Goal: Information Seeking & Learning: Find contact information

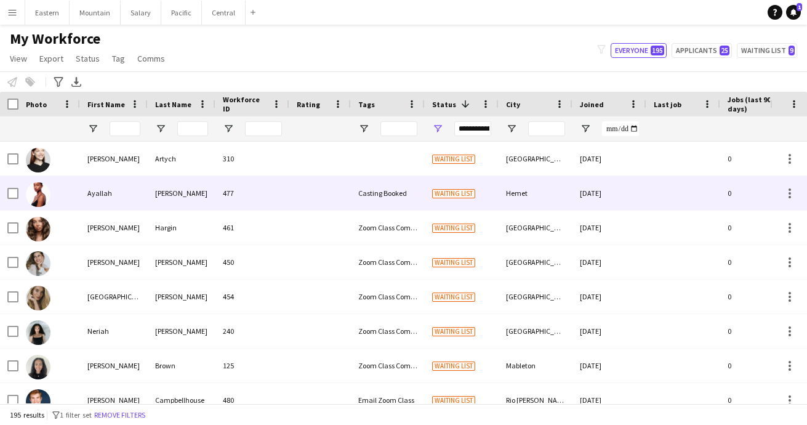
click at [274, 196] on div "477" at bounding box center [253, 193] width 74 height 34
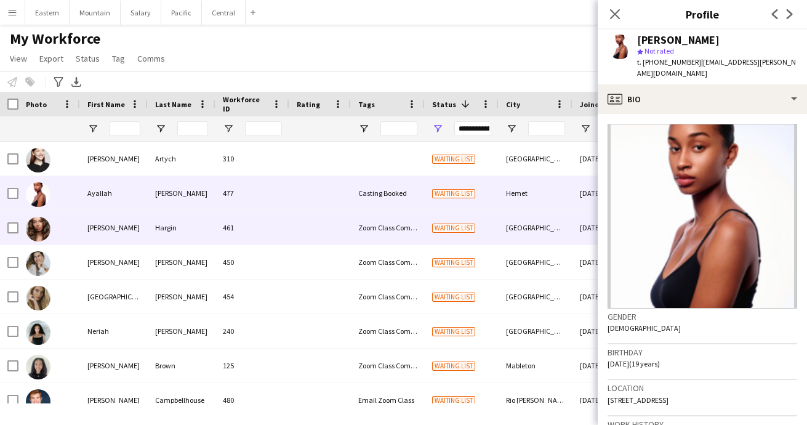
click at [382, 230] on div "Zoom Class Completed" at bounding box center [388, 228] width 74 height 34
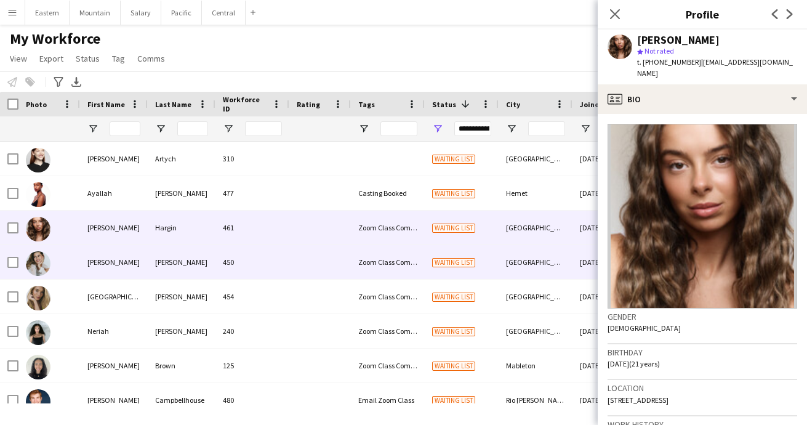
click at [254, 258] on div "450" at bounding box center [253, 262] width 74 height 34
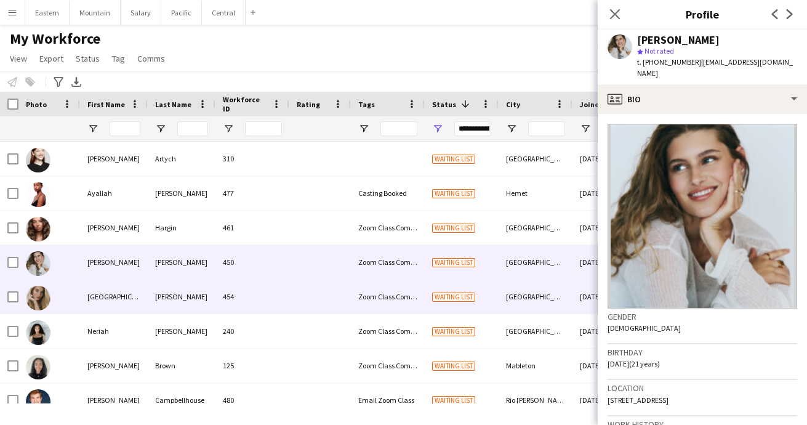
click at [320, 305] on div at bounding box center [320, 297] width 62 height 34
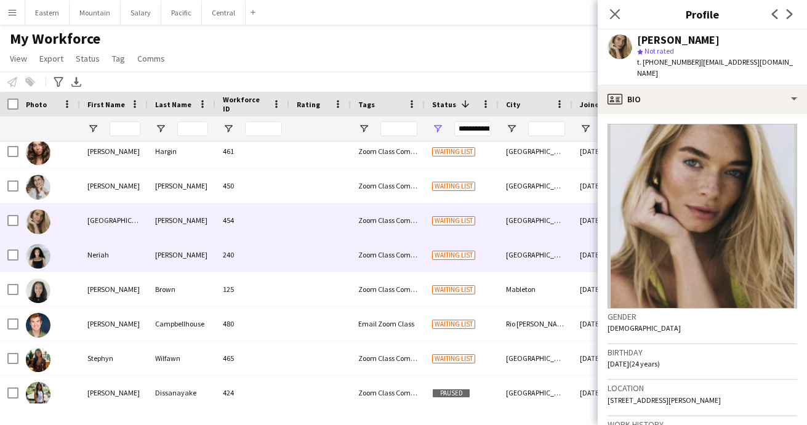
scroll to position [76, 0]
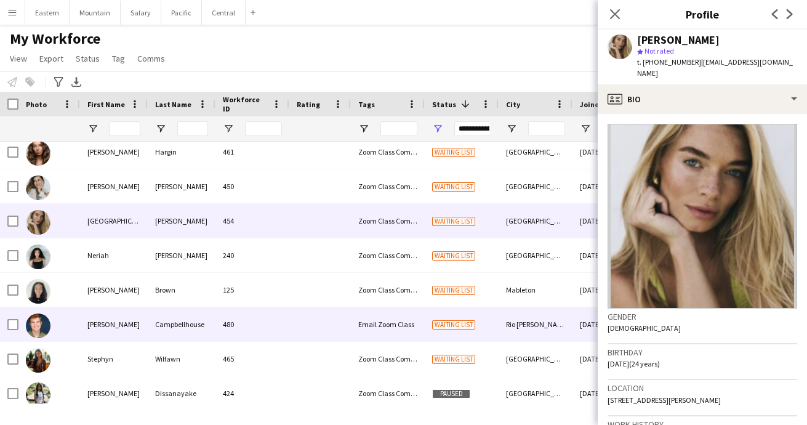
click at [166, 329] on div "Campbellhouse" at bounding box center [182, 324] width 68 height 34
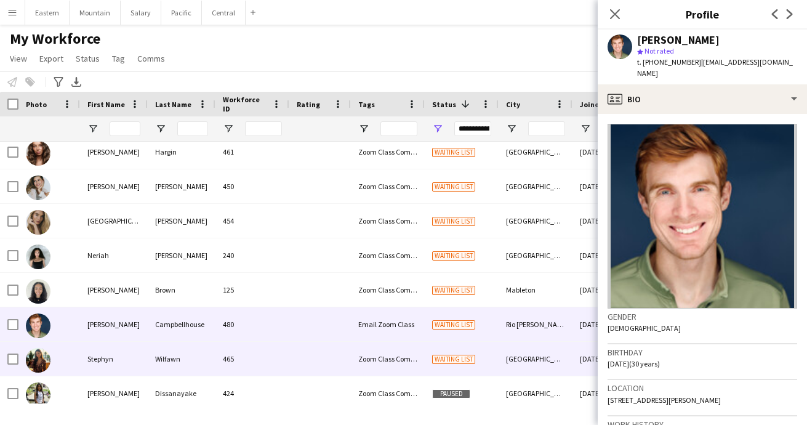
click at [155, 358] on div "Wilfawn" at bounding box center [182, 359] width 68 height 34
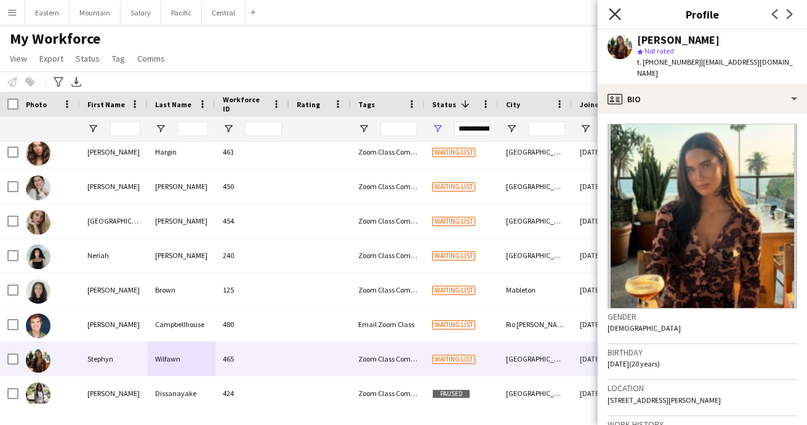
click at [617, 12] on icon at bounding box center [615, 14] width 12 height 12
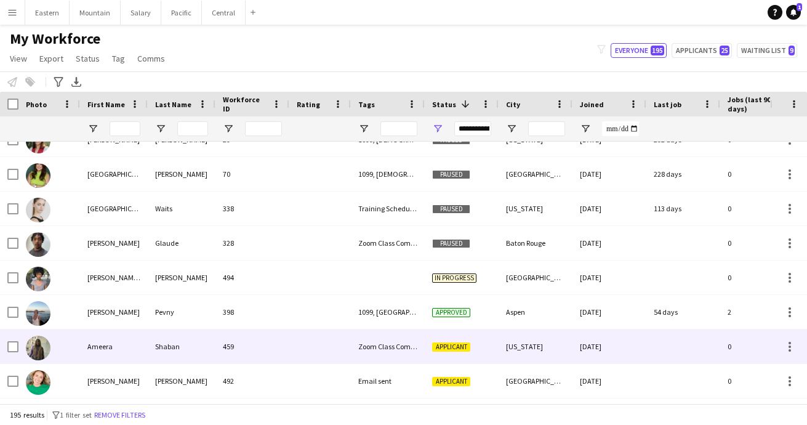
scroll to position [1467, 0]
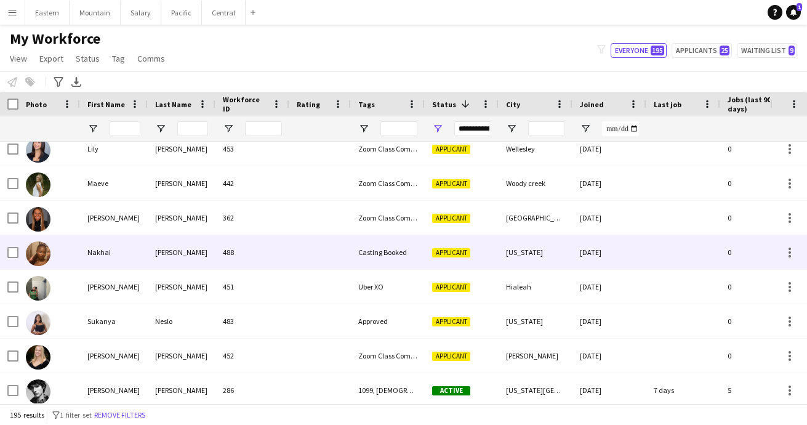
click at [401, 262] on div "Casting Booked" at bounding box center [388, 252] width 74 height 34
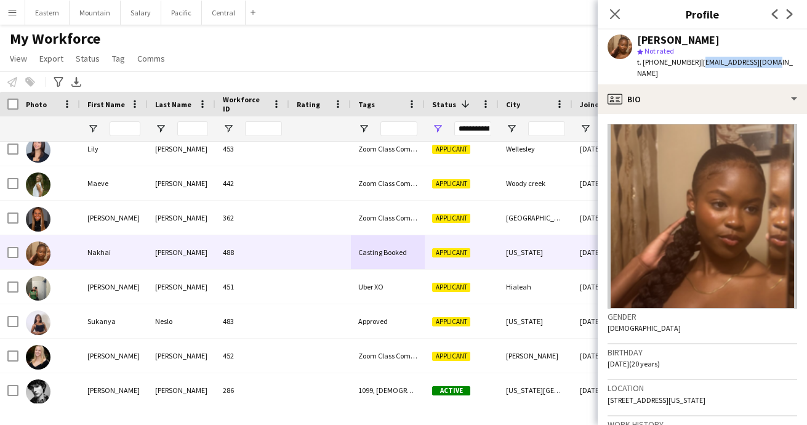
drag, startPoint x: 692, startPoint y: 62, endPoint x: 774, endPoint y: 60, distance: 81.9
click at [774, 60] on div "[PERSON_NAME] star Not rated t. [PHONE_NUMBER] | [EMAIL_ADDRESS][DOMAIN_NAME]" at bounding box center [702, 57] width 209 height 55
copy span "[EMAIL_ADDRESS][DOMAIN_NAME]"
drag, startPoint x: 650, startPoint y: 63, endPoint x: 687, endPoint y: 62, distance: 37.6
click at [687, 62] on span "t. [PHONE_NUMBER]" at bounding box center [669, 61] width 64 height 9
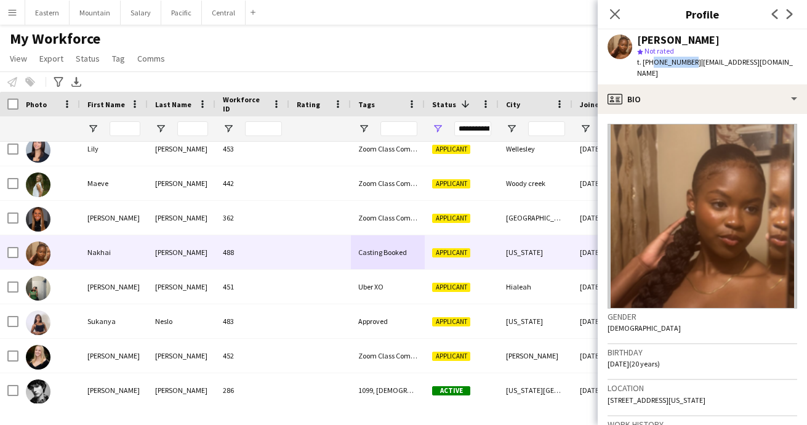
copy span "3475535004"
click at [612, 15] on icon "Close pop-in" at bounding box center [615, 14] width 12 height 12
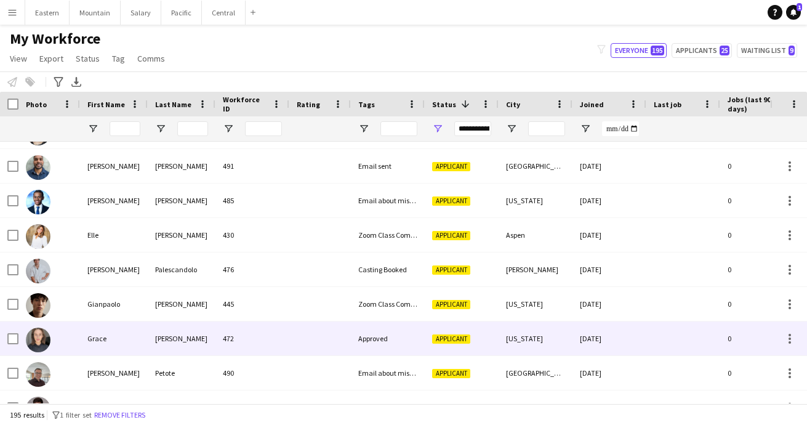
scroll to position [1686, 0]
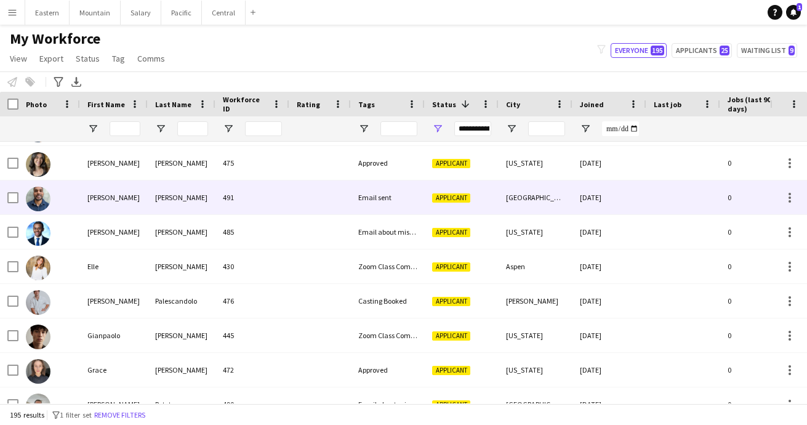
click at [261, 200] on div "491" at bounding box center [253, 197] width 74 height 34
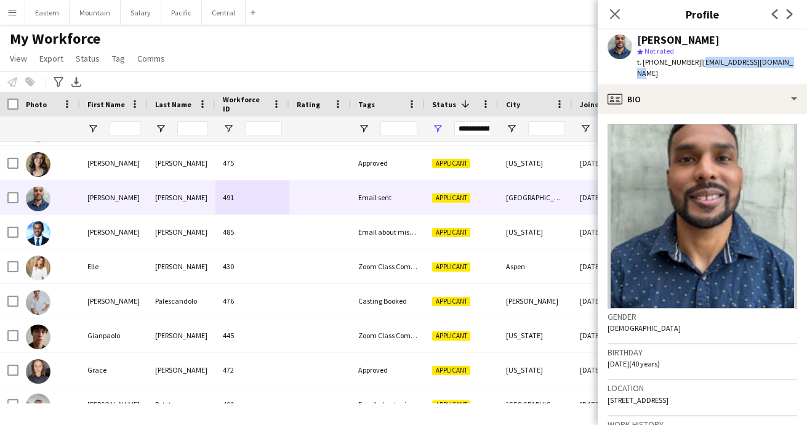
drag, startPoint x: 693, startPoint y: 63, endPoint x: 797, endPoint y: 59, distance: 104.2
click at [797, 59] on div "[PERSON_NAME] Not rated t. [PHONE_NUMBER] | [EMAIL_ADDRESS][DOMAIN_NAME]" at bounding box center [702, 57] width 209 height 55
copy span "[EMAIL_ADDRESS][DOMAIN_NAME]"
drag, startPoint x: 652, startPoint y: 62, endPoint x: 687, endPoint y: 62, distance: 35.7
click at [687, 62] on span "t. [PHONE_NUMBER]" at bounding box center [669, 61] width 64 height 9
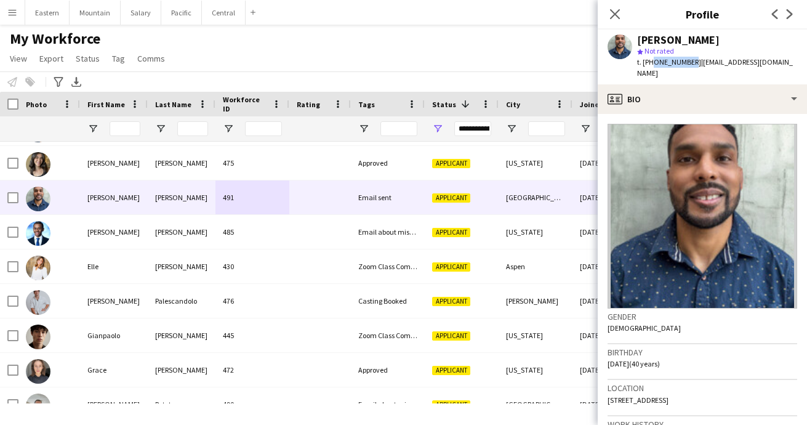
copy span "7209175297"
click at [610, 13] on icon "Close pop-in" at bounding box center [615, 14] width 12 height 12
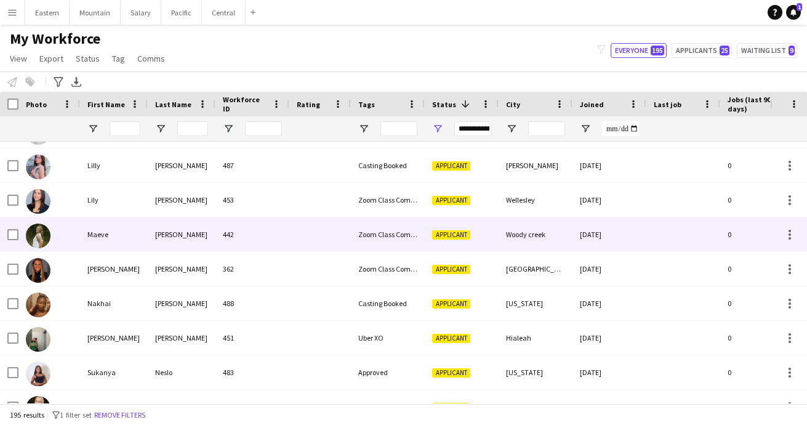
scroll to position [2095, 0]
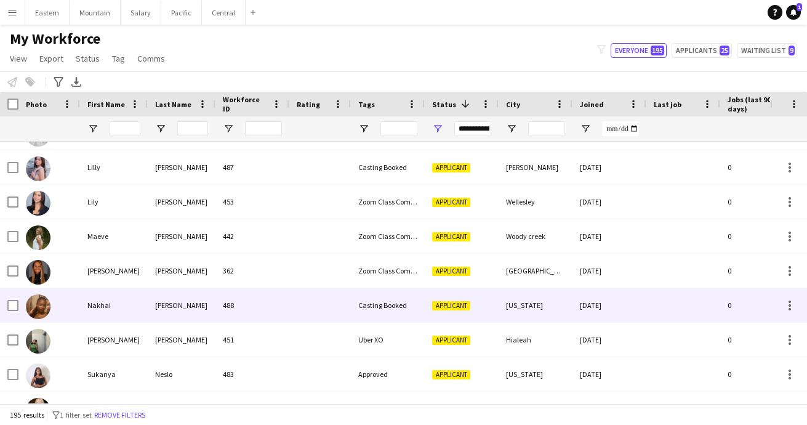
click at [227, 305] on div "488" at bounding box center [253, 305] width 74 height 34
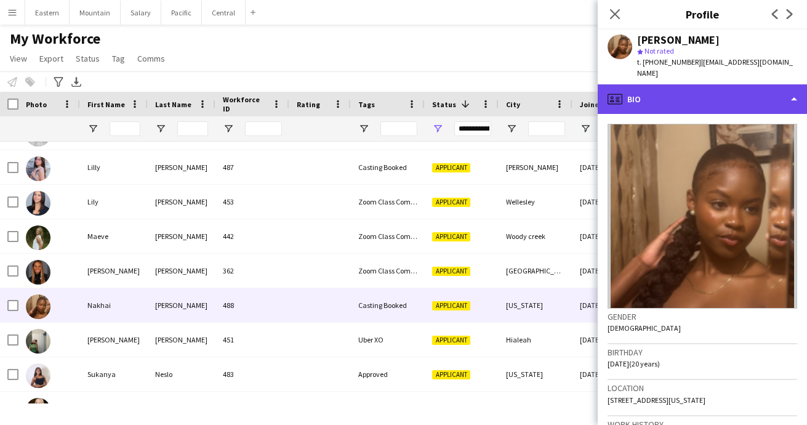
click at [674, 93] on div "profile Bio" at bounding box center [702, 99] width 209 height 30
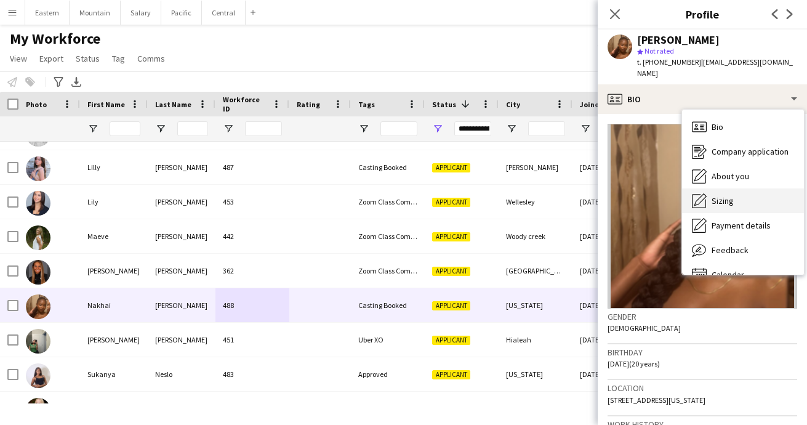
click at [729, 200] on div "Sizing [GEOGRAPHIC_DATA]" at bounding box center [743, 200] width 122 height 25
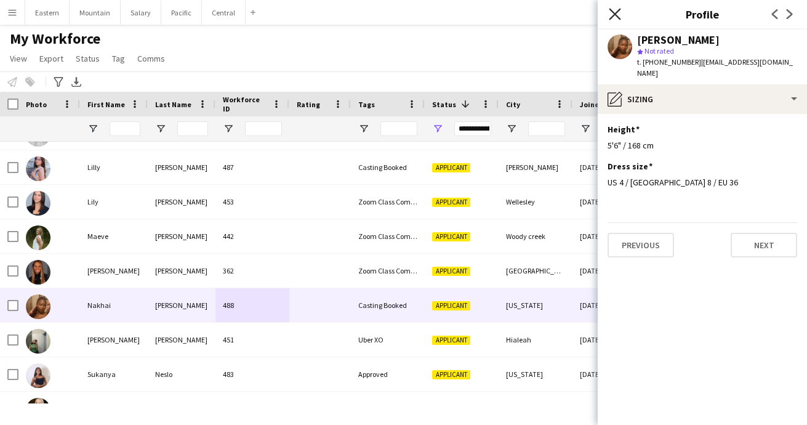
click at [615, 15] on icon at bounding box center [615, 14] width 12 height 12
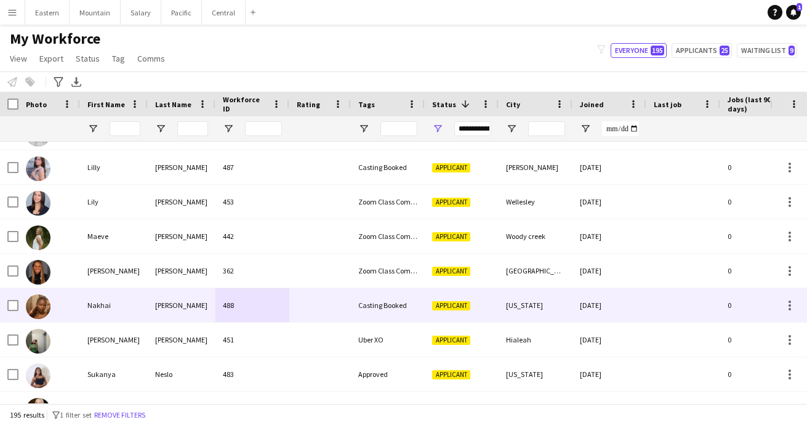
click at [390, 300] on div "Casting Booked" at bounding box center [388, 305] width 74 height 34
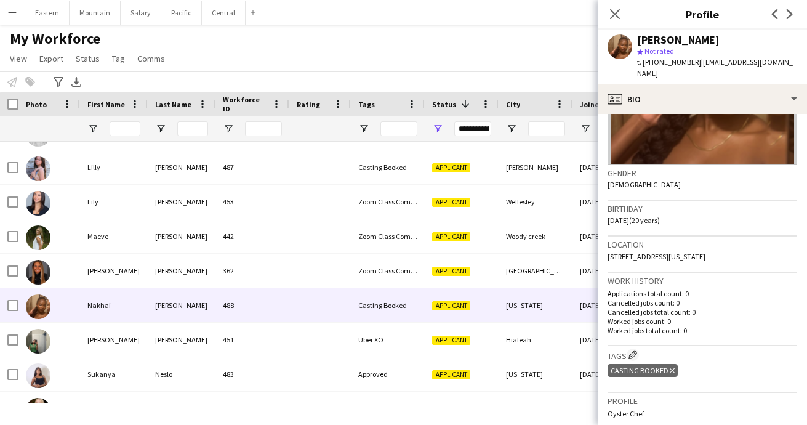
scroll to position [162, 0]
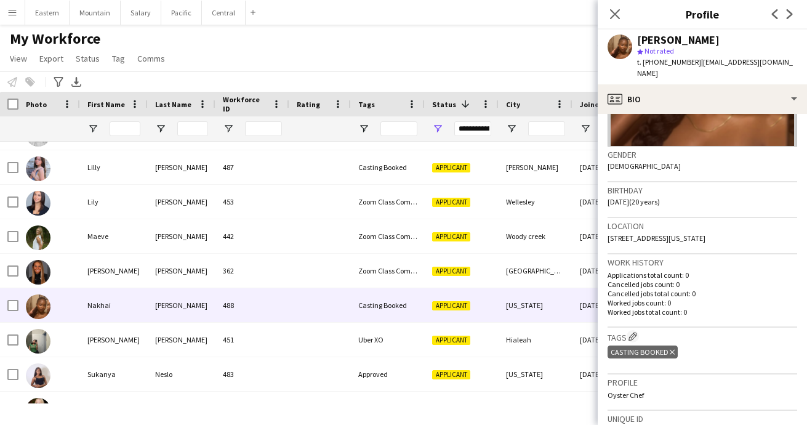
click at [671, 349] on icon "Delete tag" at bounding box center [672, 352] width 5 height 7
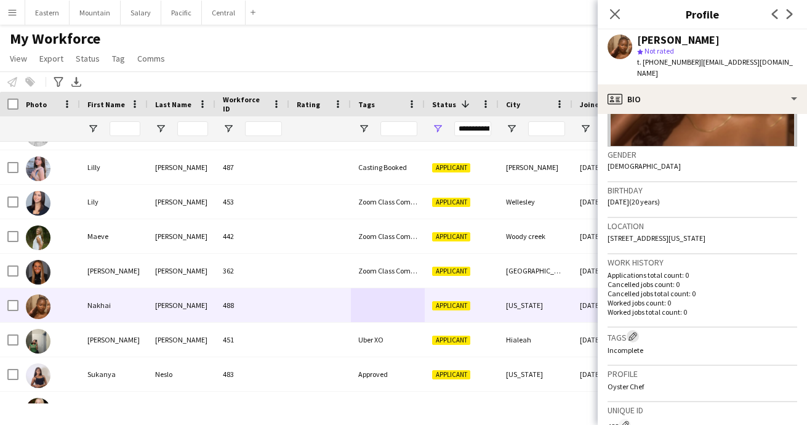
click at [628, 330] on button "Edit crew company tags" at bounding box center [633, 336] width 12 height 12
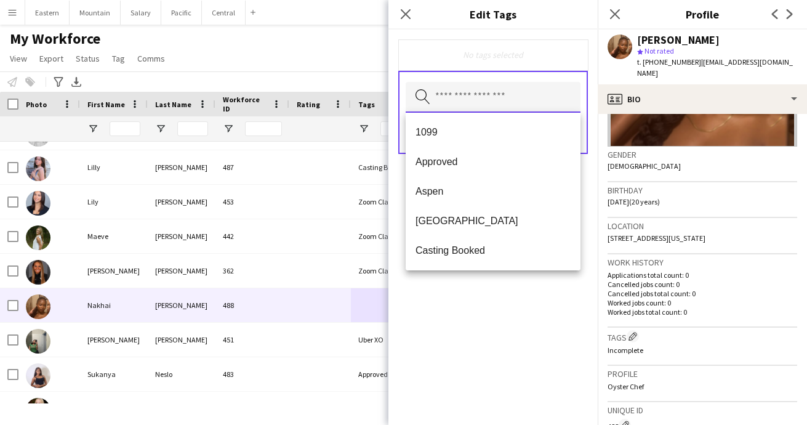
click at [466, 87] on input "text" at bounding box center [493, 97] width 175 height 31
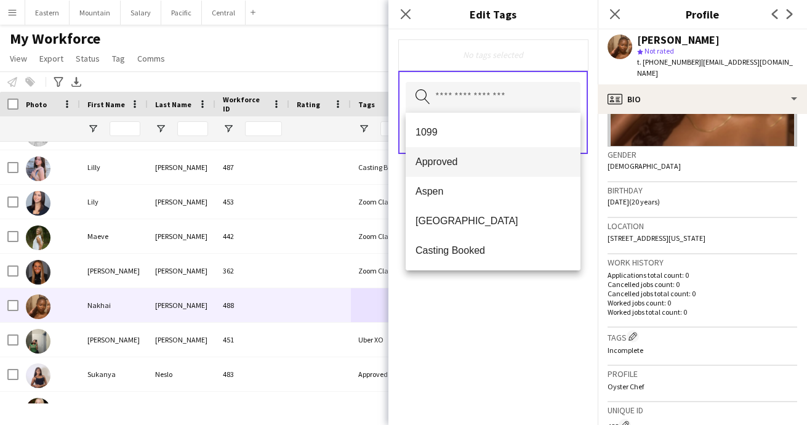
click at [447, 161] on span "Approved" at bounding box center [493, 162] width 155 height 12
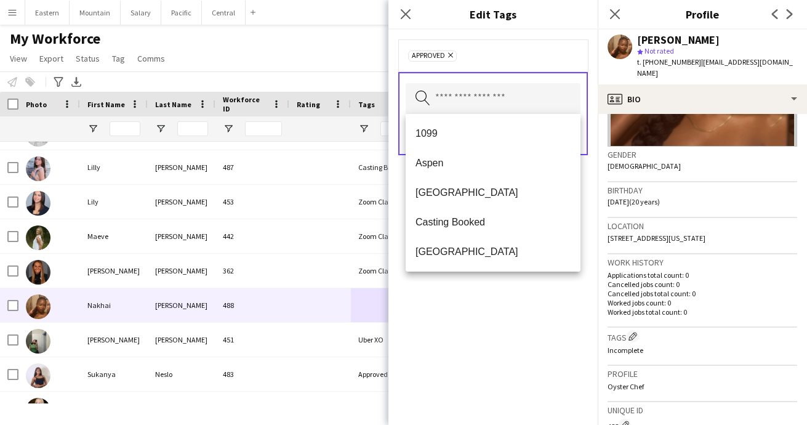
click at [486, 331] on div "Approved Remove Search by tag name Save" at bounding box center [493, 227] width 209 height 395
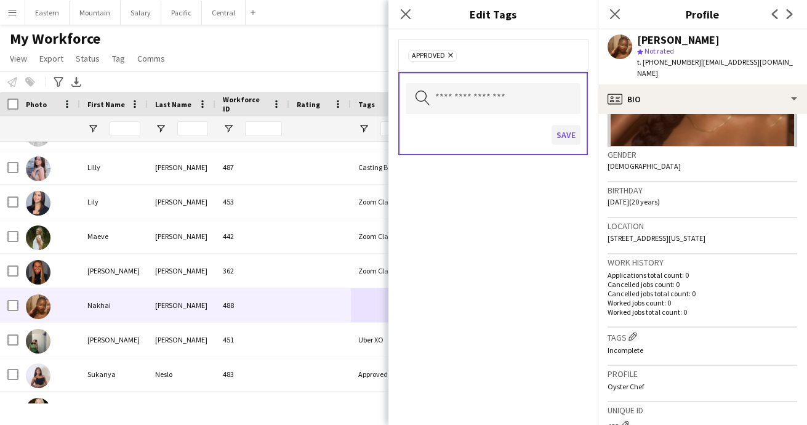
click at [562, 134] on button "Save" at bounding box center [566, 135] width 29 height 20
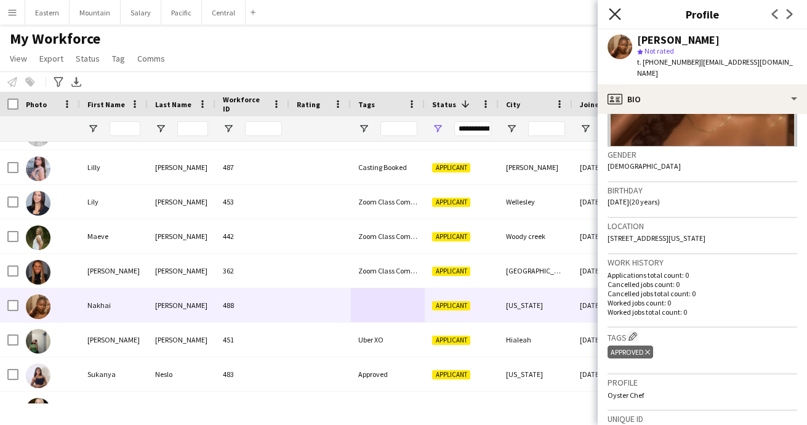
click at [615, 15] on icon at bounding box center [615, 14] width 12 height 12
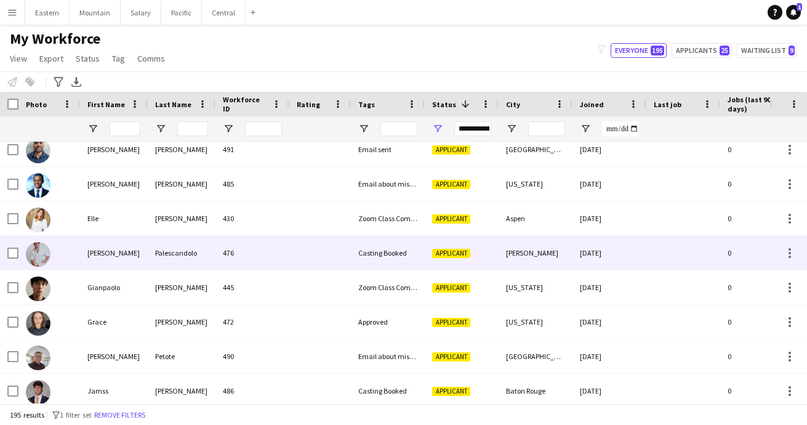
scroll to position [1731, 0]
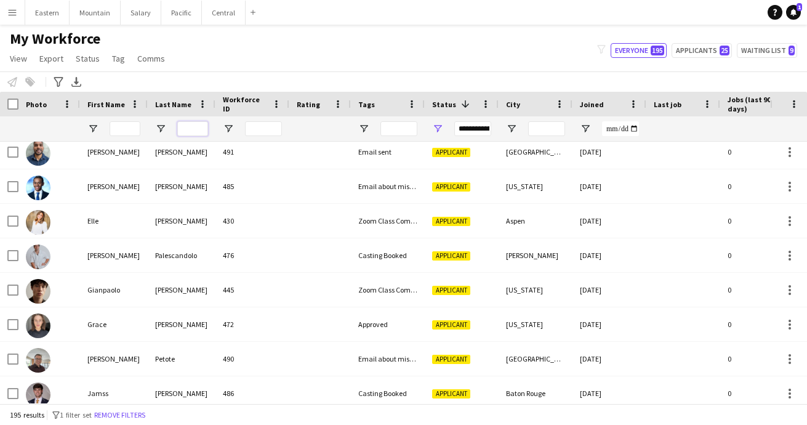
click at [187, 127] on input "Last Name Filter Input" at bounding box center [192, 128] width 31 height 15
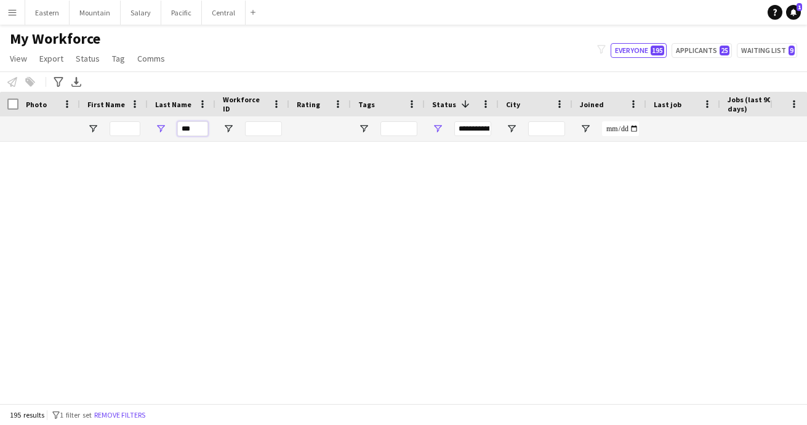
scroll to position [0, 0]
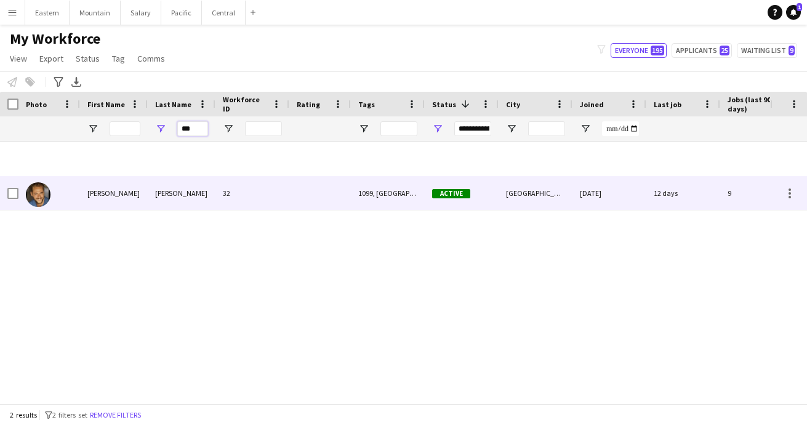
type input "***"
click at [266, 195] on div "32" at bounding box center [253, 193] width 74 height 34
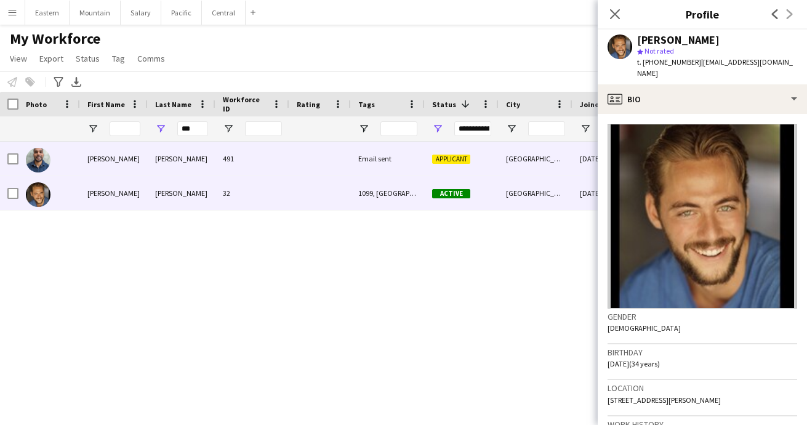
click at [188, 167] on div "[PERSON_NAME]" at bounding box center [182, 159] width 68 height 34
